Goal: Task Accomplishment & Management: Manage account settings

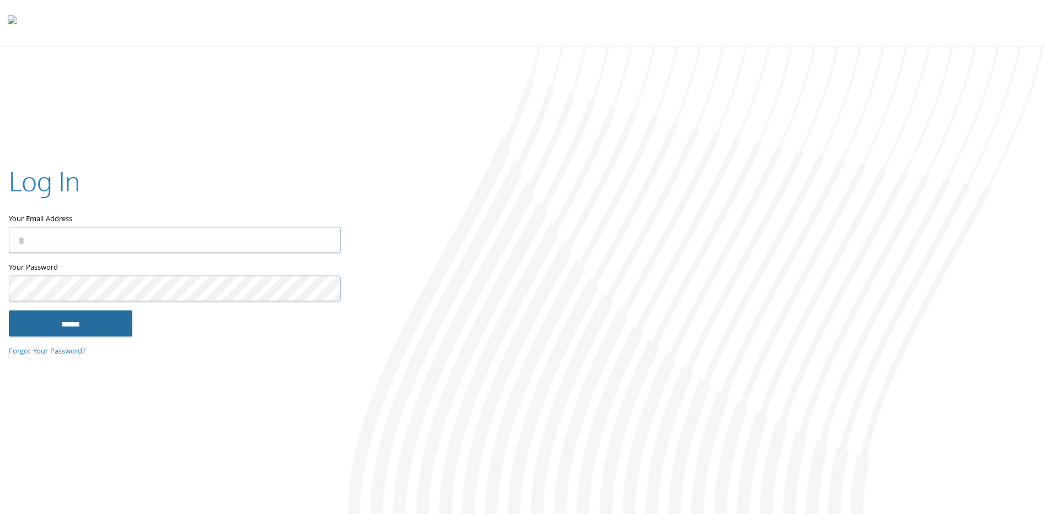
type input "**********"
click at [103, 318] on input "******" at bounding box center [71, 324] width 124 height 26
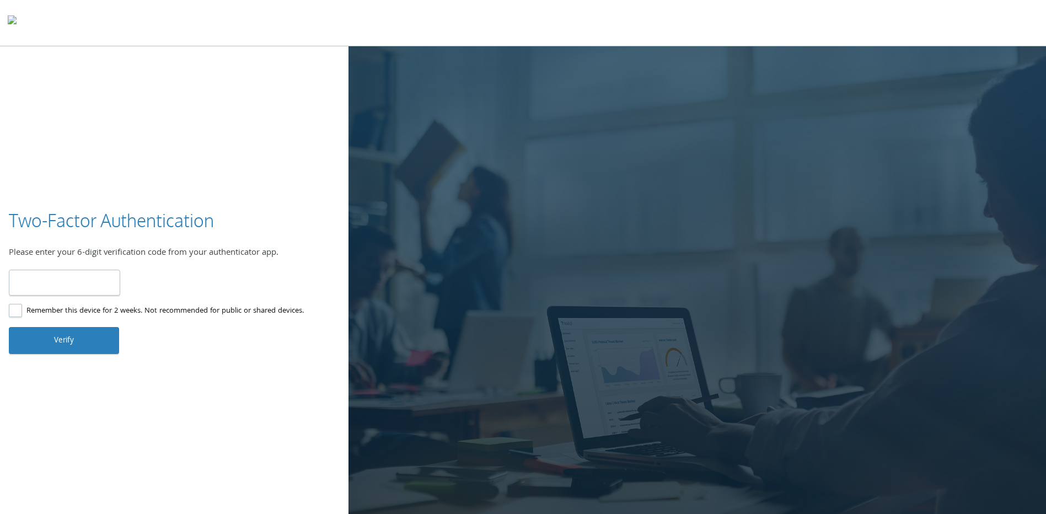
type input "******"
